Goal: Information Seeking & Learning: Learn about a topic

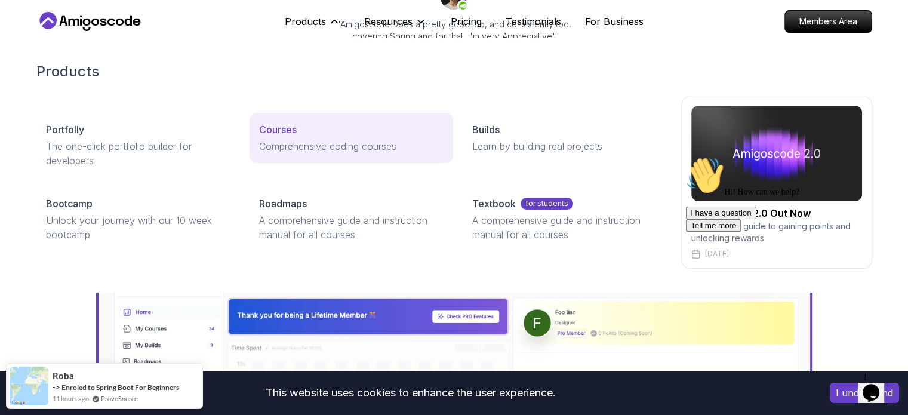
click at [284, 131] on p "Courses" at bounding box center [278, 129] width 38 height 14
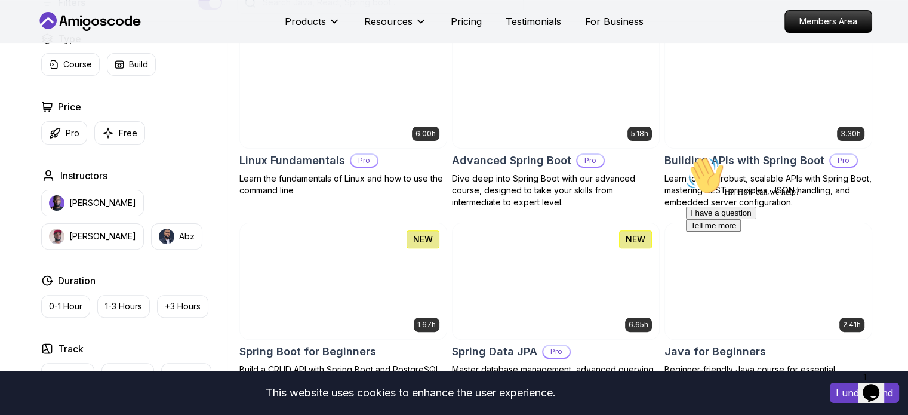
scroll to position [344, 0]
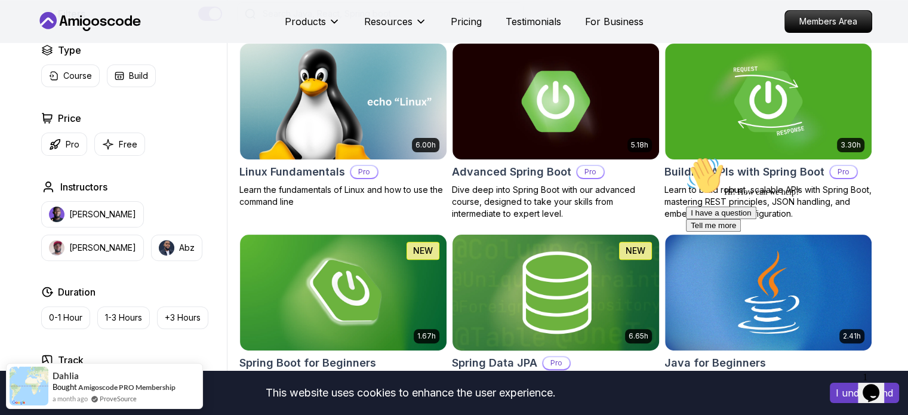
scroll to position [332, 0]
click at [115, 147] on button "Free" at bounding box center [119, 144] width 51 height 23
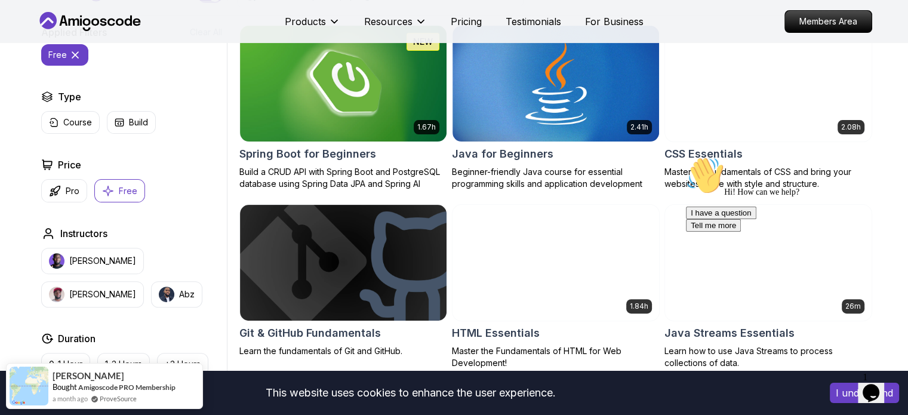
scroll to position [364, 0]
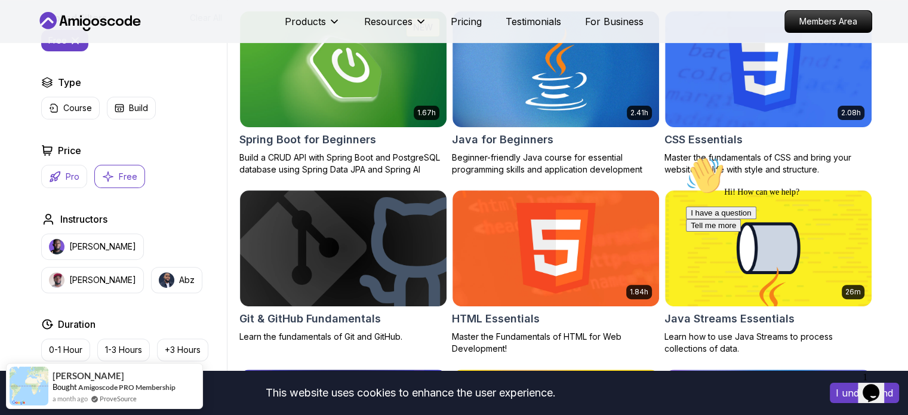
click at [67, 178] on p "Pro" at bounding box center [73, 177] width 14 height 12
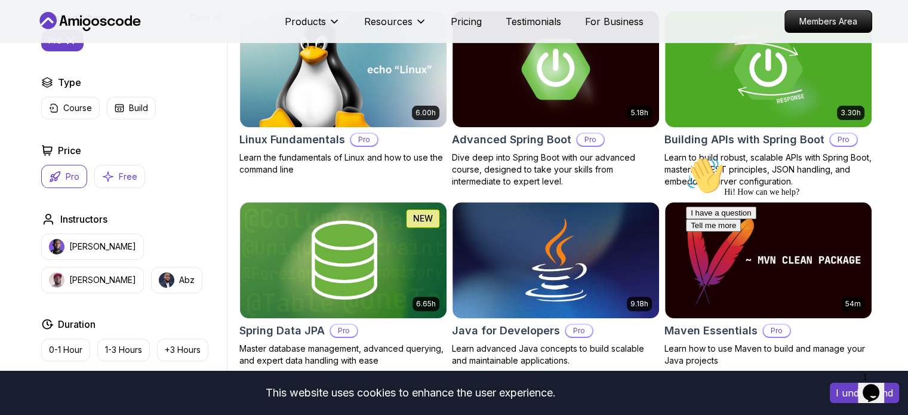
click at [119, 176] on p "Free" at bounding box center [128, 177] width 19 height 12
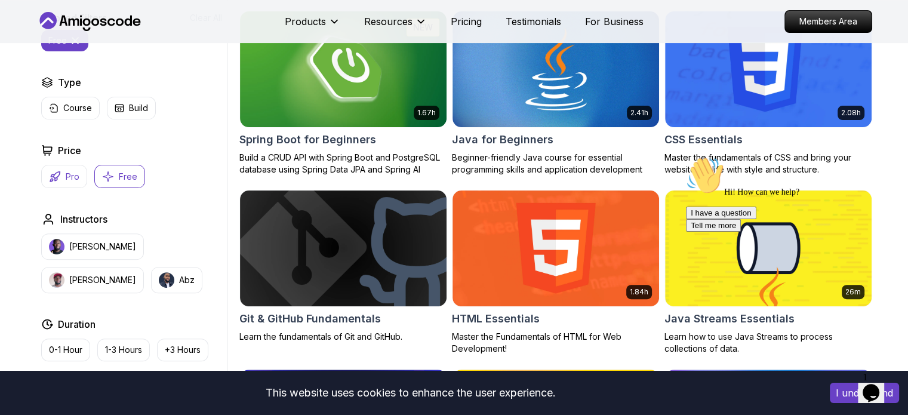
click at [53, 171] on icon "button" at bounding box center [55, 177] width 12 height 12
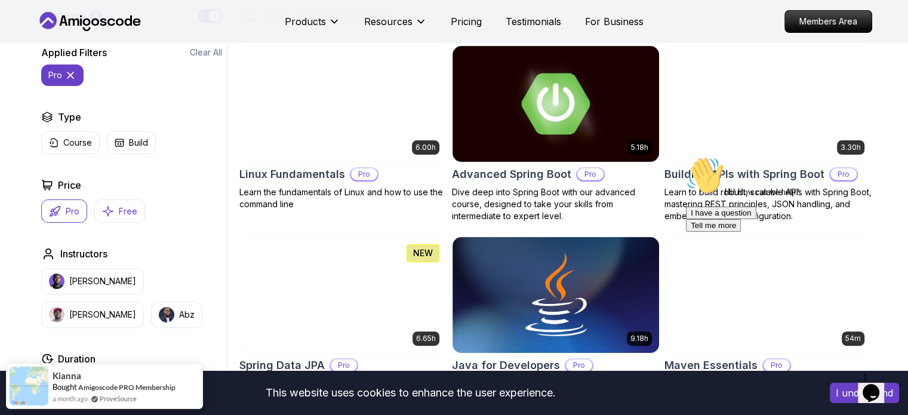
scroll to position [328, 0]
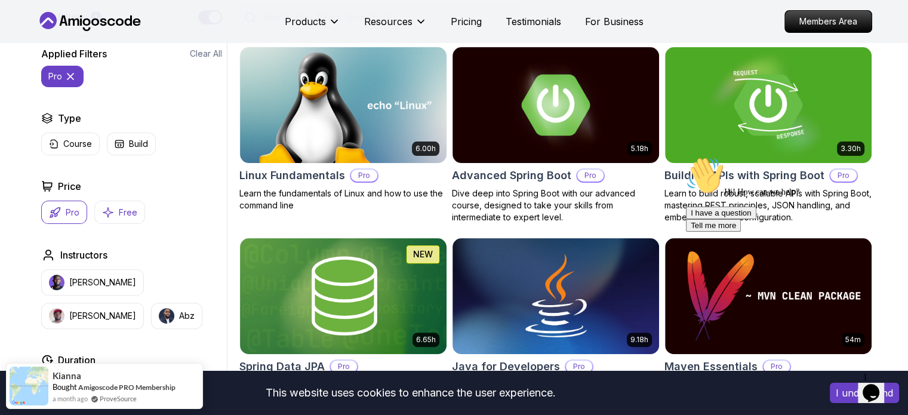
click at [127, 217] on p "Free" at bounding box center [128, 213] width 19 height 12
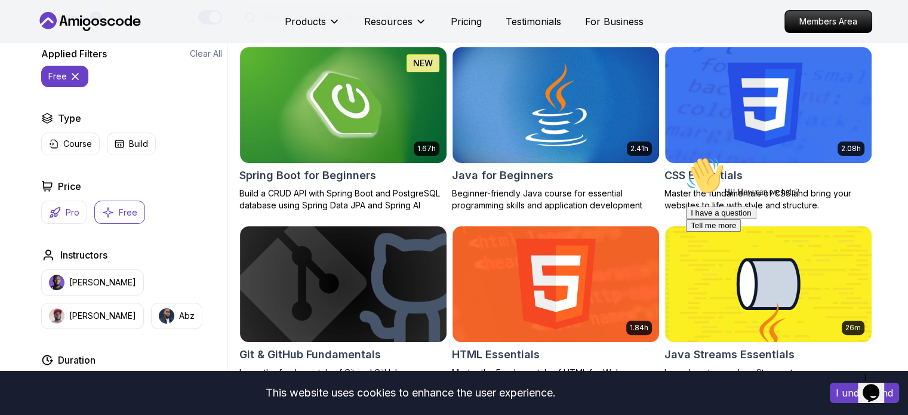
click at [64, 210] on button "Pro" at bounding box center [64, 212] width 46 height 23
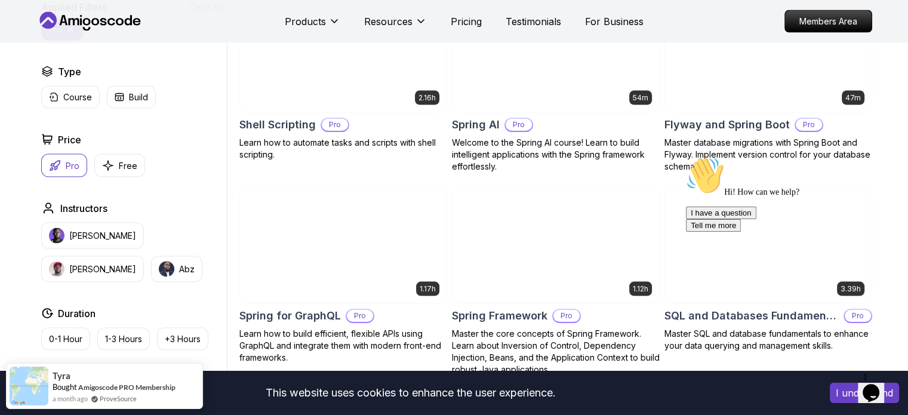
scroll to position [2306, 0]
